Goal: Check status: Check status

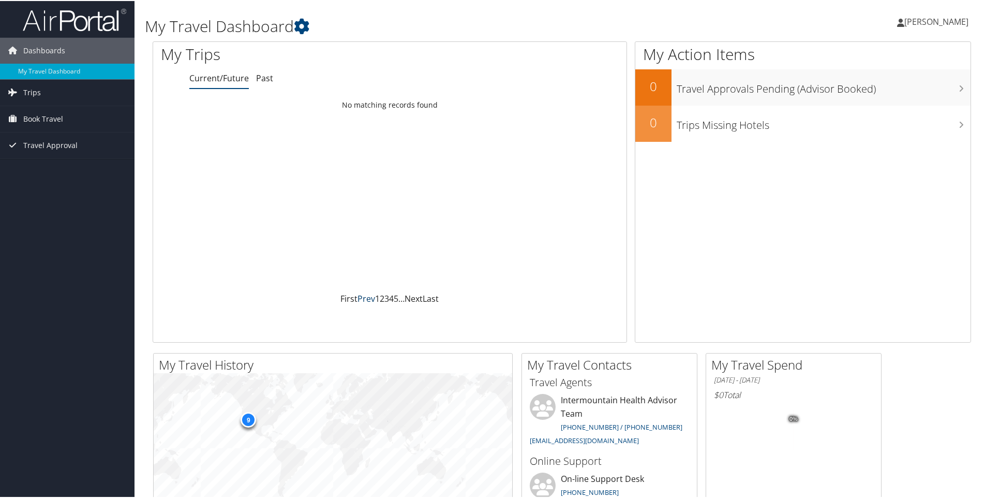
click at [371, 295] on link "Prev" at bounding box center [366, 297] width 18 height 11
click at [33, 87] on span "Trips" at bounding box center [32, 92] width 18 height 26
click at [41, 111] on link "Current/Future Trips" at bounding box center [67, 112] width 134 height 16
